Goal: Find specific page/section: Find specific page/section

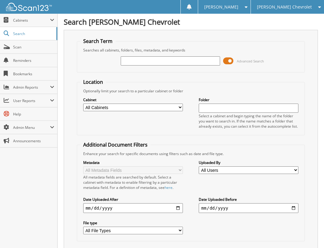
click at [179, 59] on input "text" at bounding box center [171, 60] width 100 height 9
type input "113302"
click at [294, 11] on div "[PERSON_NAME] Chevrolet" at bounding box center [287, 7] width 67 height 14
click at [291, 4] on div "[PERSON_NAME] Chevrolet" at bounding box center [287, 7] width 67 height 14
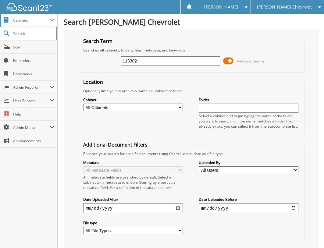
click at [34, 20] on span "Cabinets" at bounding box center [31, 20] width 37 height 5
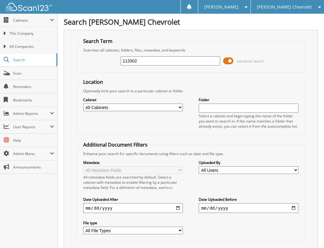
click at [80, 49] on div "Searches all cabinets, folders, files, metadata, and keywords" at bounding box center [191, 50] width 222 height 5
click at [22, 19] on span "Cabinets" at bounding box center [31, 20] width 37 height 5
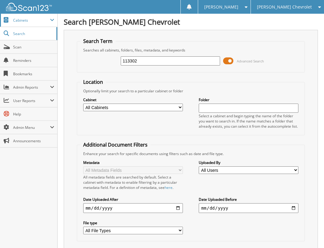
click at [22, 19] on span "Cabinets" at bounding box center [31, 20] width 37 height 5
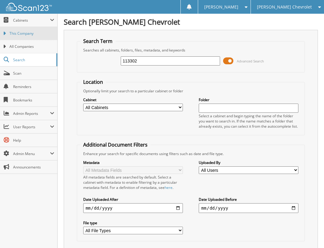
click at [25, 34] on span "This Company" at bounding box center [31, 33] width 45 height 5
